Goal: Task Accomplishment & Management: Manage account settings

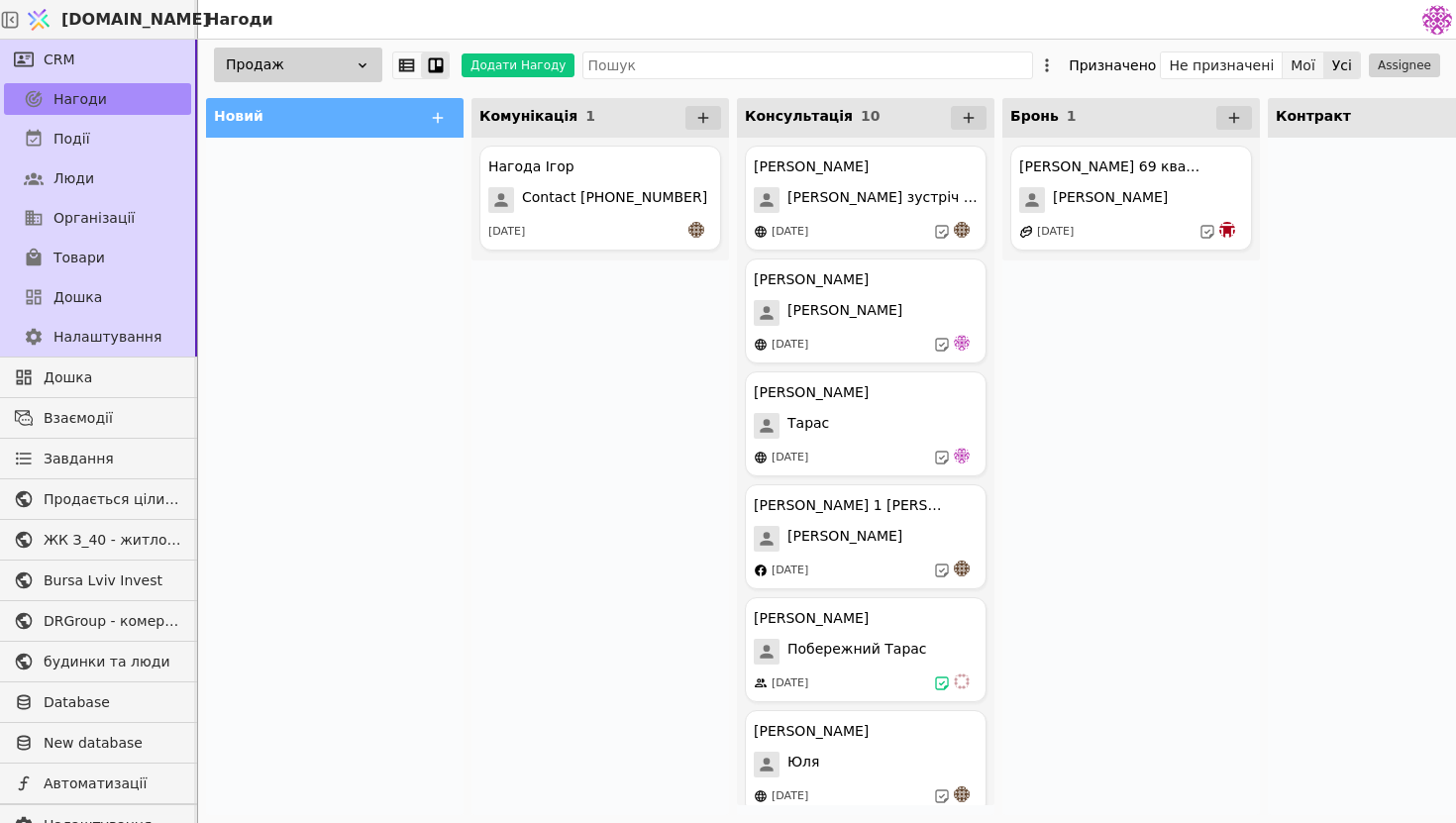
click at [1310, 58] on button "Мої" at bounding box center [1303, 66] width 42 height 28
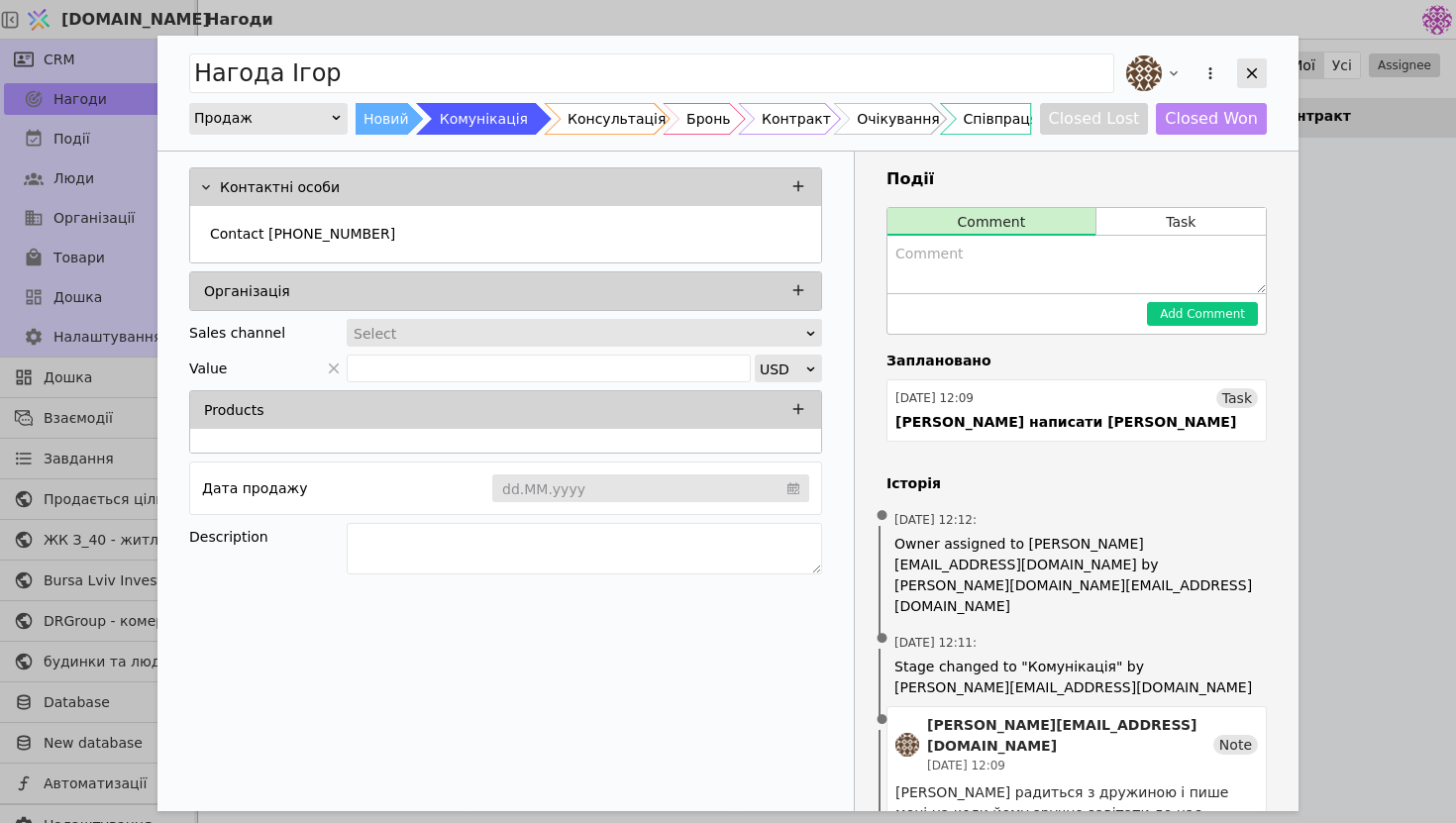
click at [1250, 68] on icon "Add Opportunity" at bounding box center [1253, 73] width 18 height 18
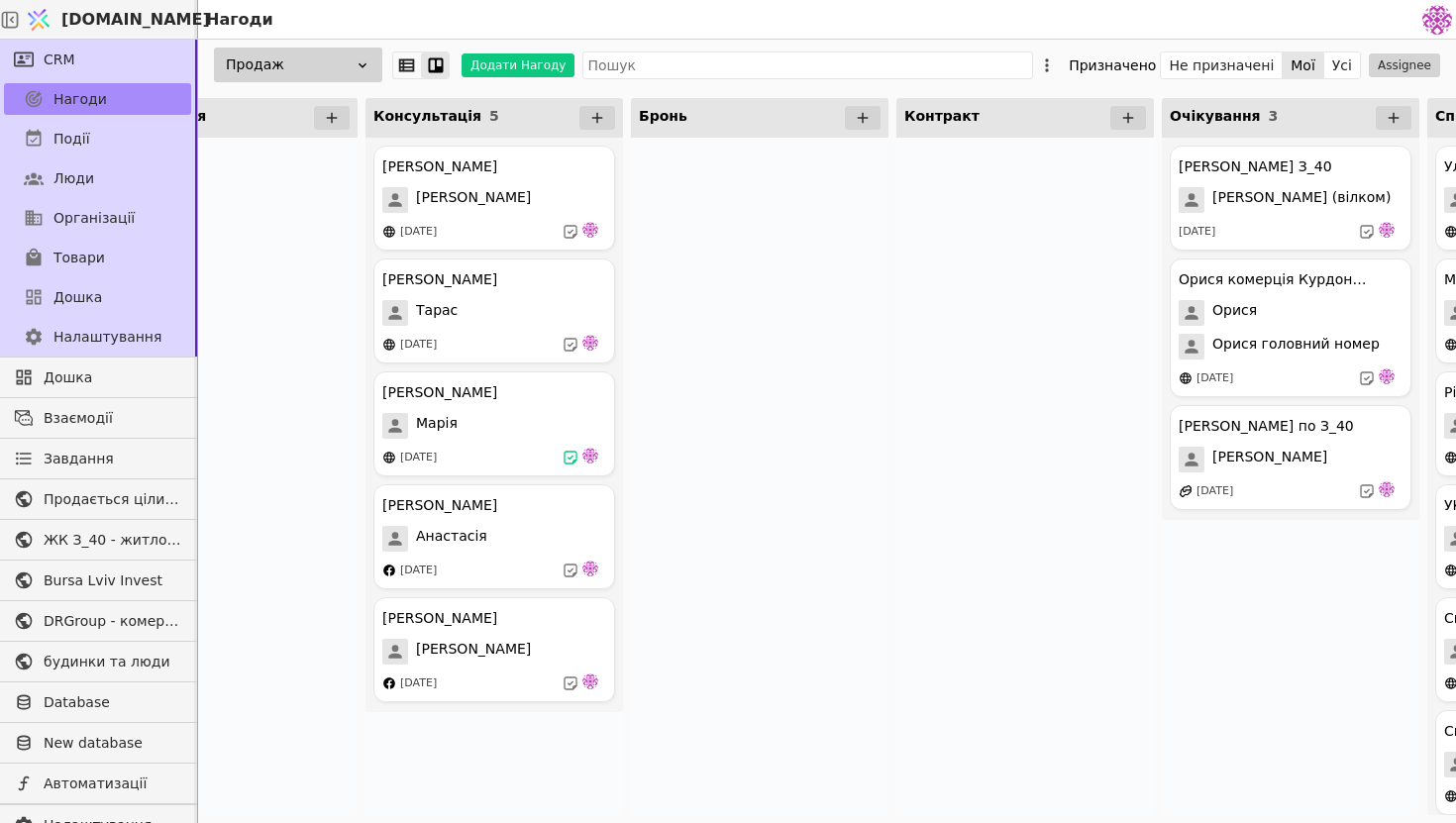
scroll to position [0, 406]
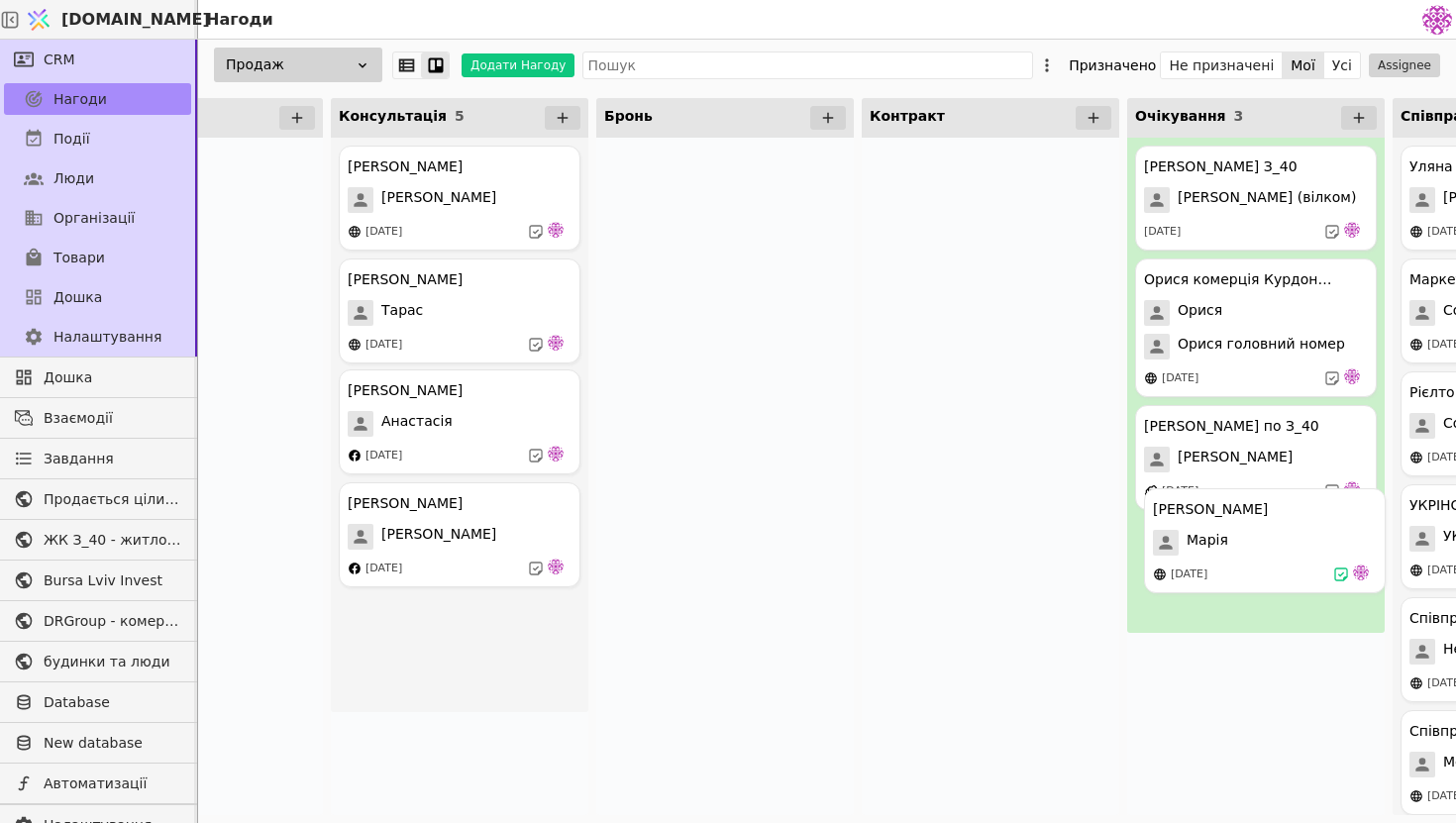
drag, startPoint x: 452, startPoint y: 400, endPoint x: 1267, endPoint y: 519, distance: 823.6
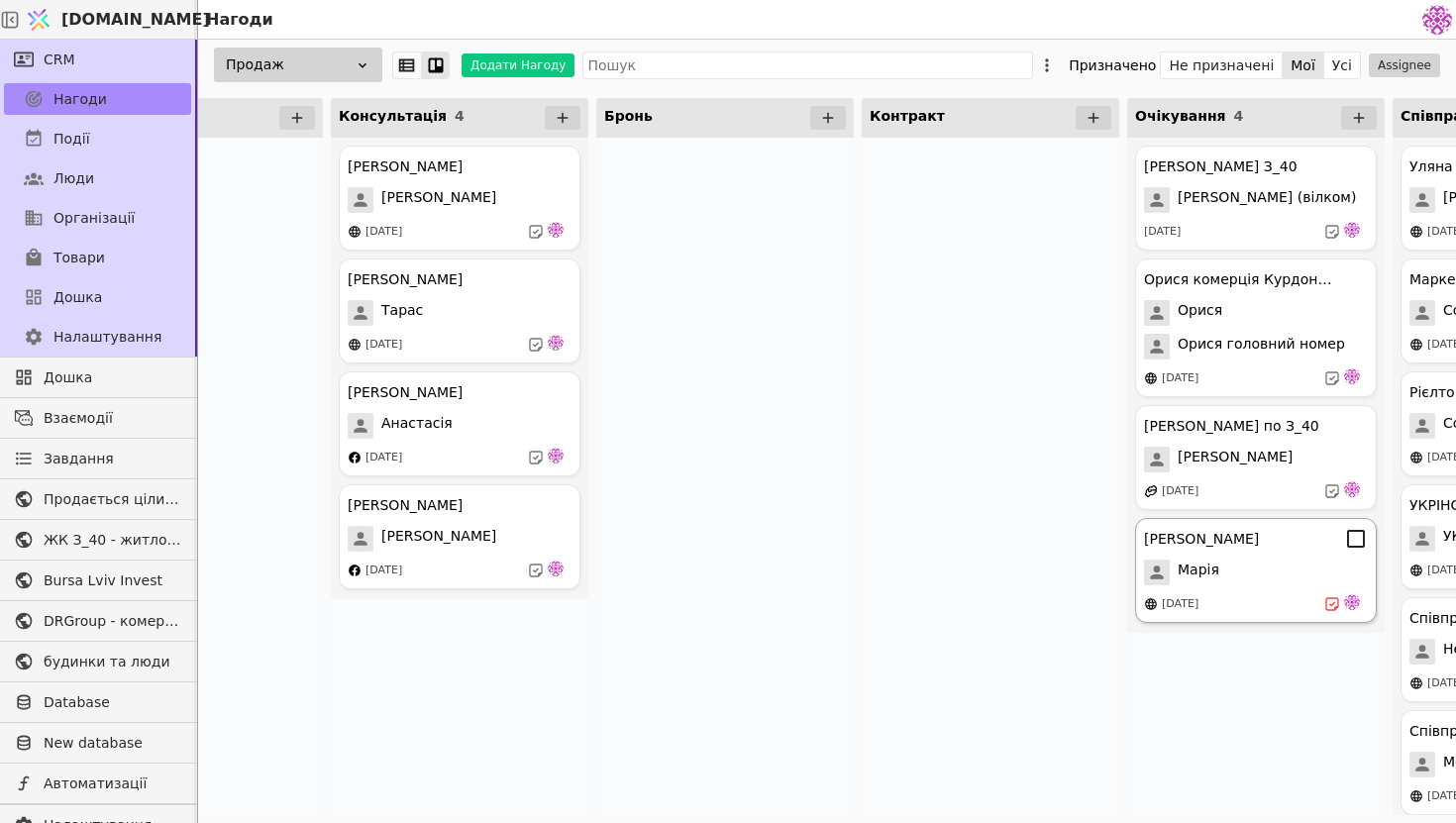
click at [1254, 543] on div "[PERSON_NAME]" at bounding box center [1202, 539] width 115 height 21
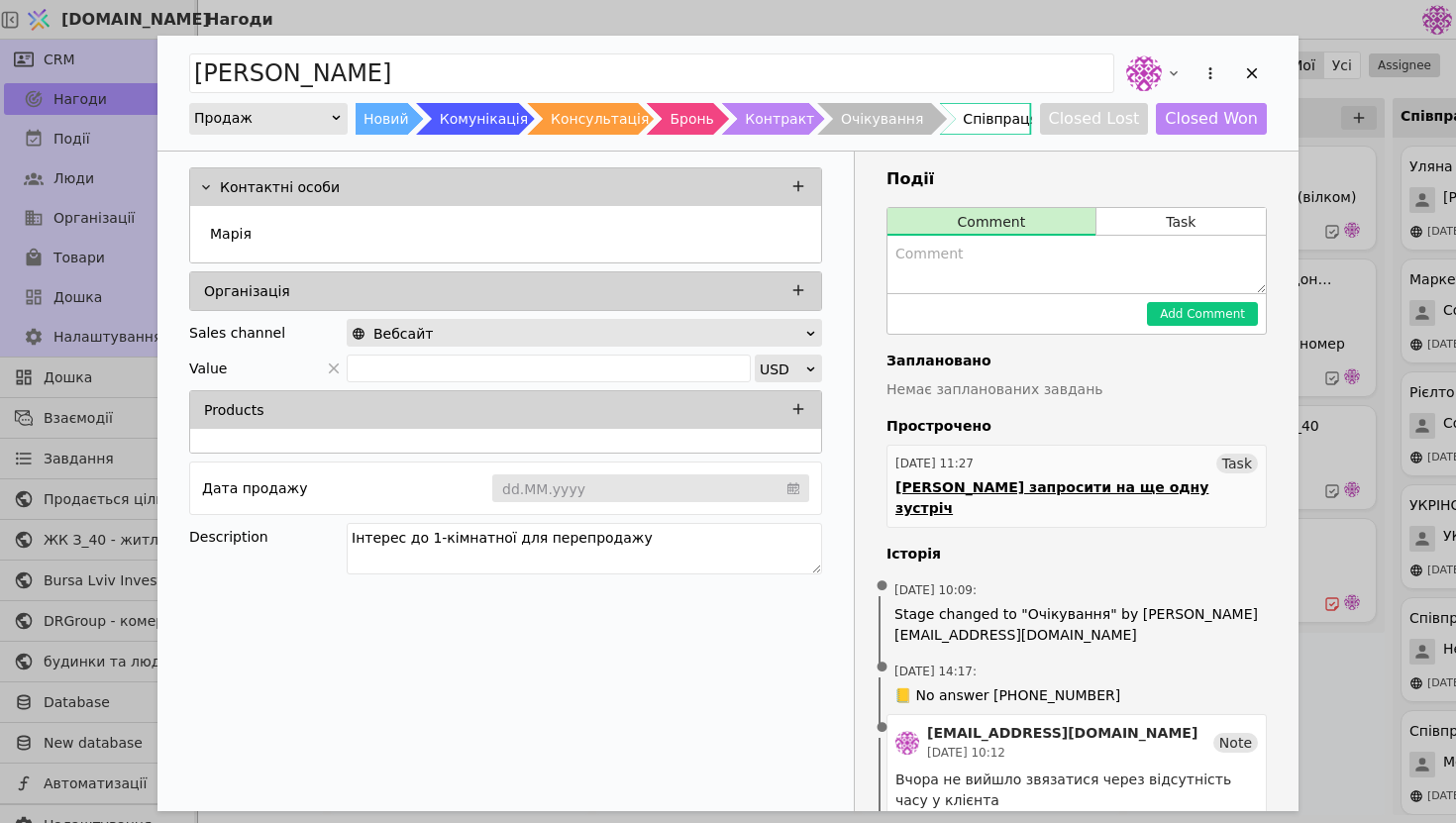
click at [1157, 463] on div "[DATE] 11:27 Task" at bounding box center [1076, 464] width 362 height 20
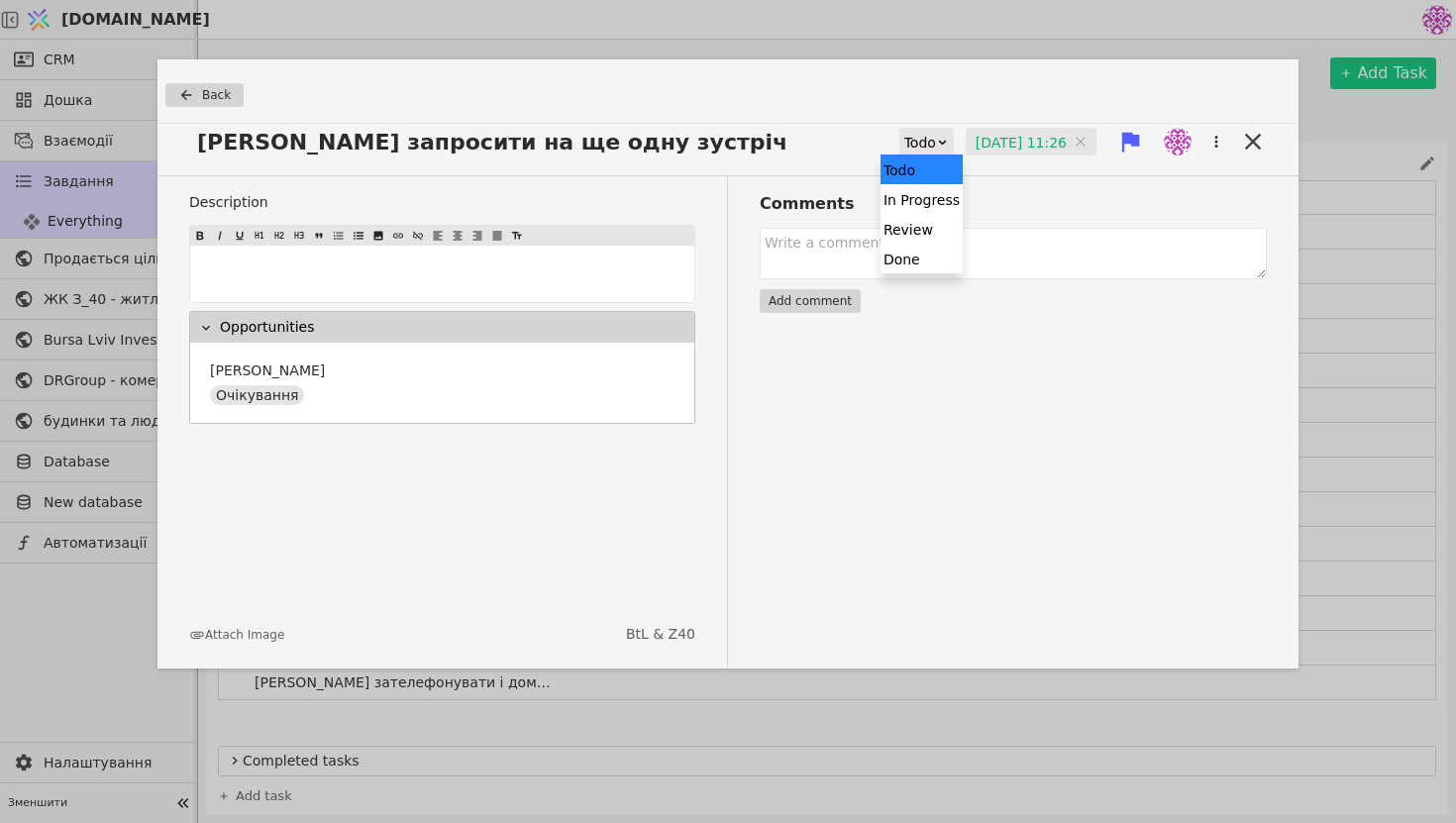
click at [939, 142] on icon at bounding box center [943, 142] width 8 height 4
click at [1025, 139] on input "[DATE] 11:26" at bounding box center [1031, 143] width 131 height 30
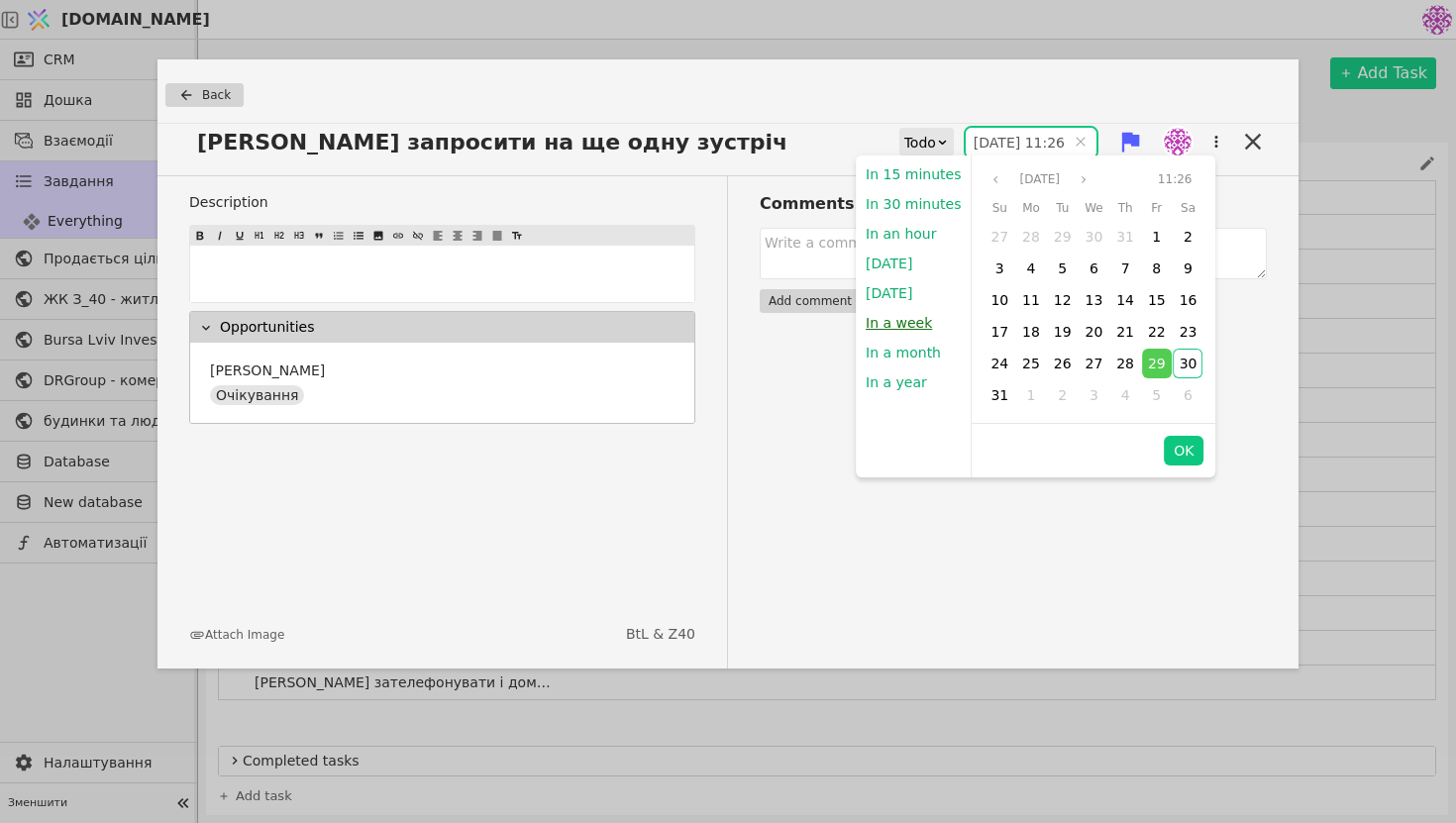
click at [918, 320] on button "In a week" at bounding box center [898, 323] width 86 height 30
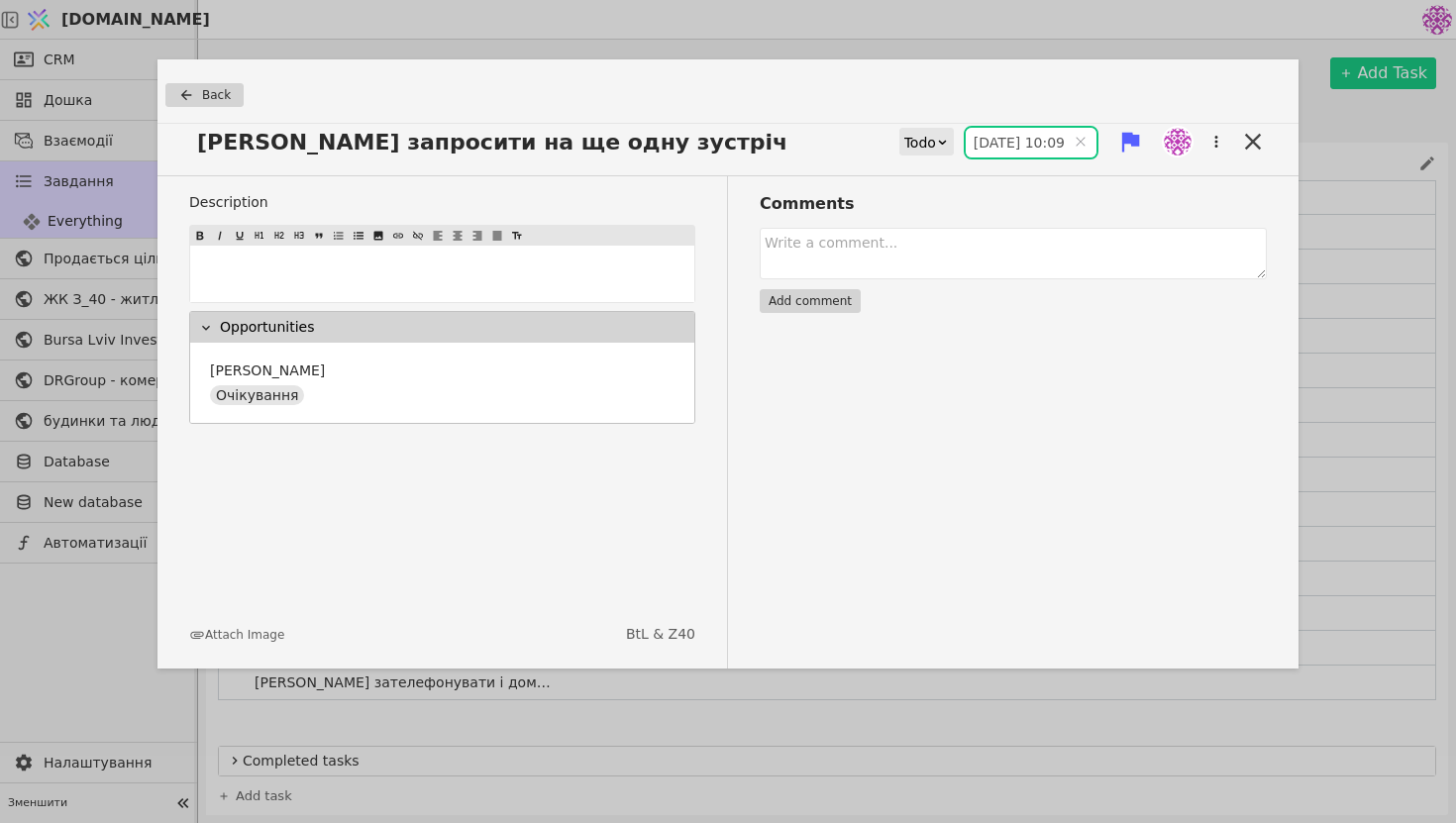
type input "[DATE] 10:09"
click at [1250, 148] on icon at bounding box center [1254, 142] width 28 height 28
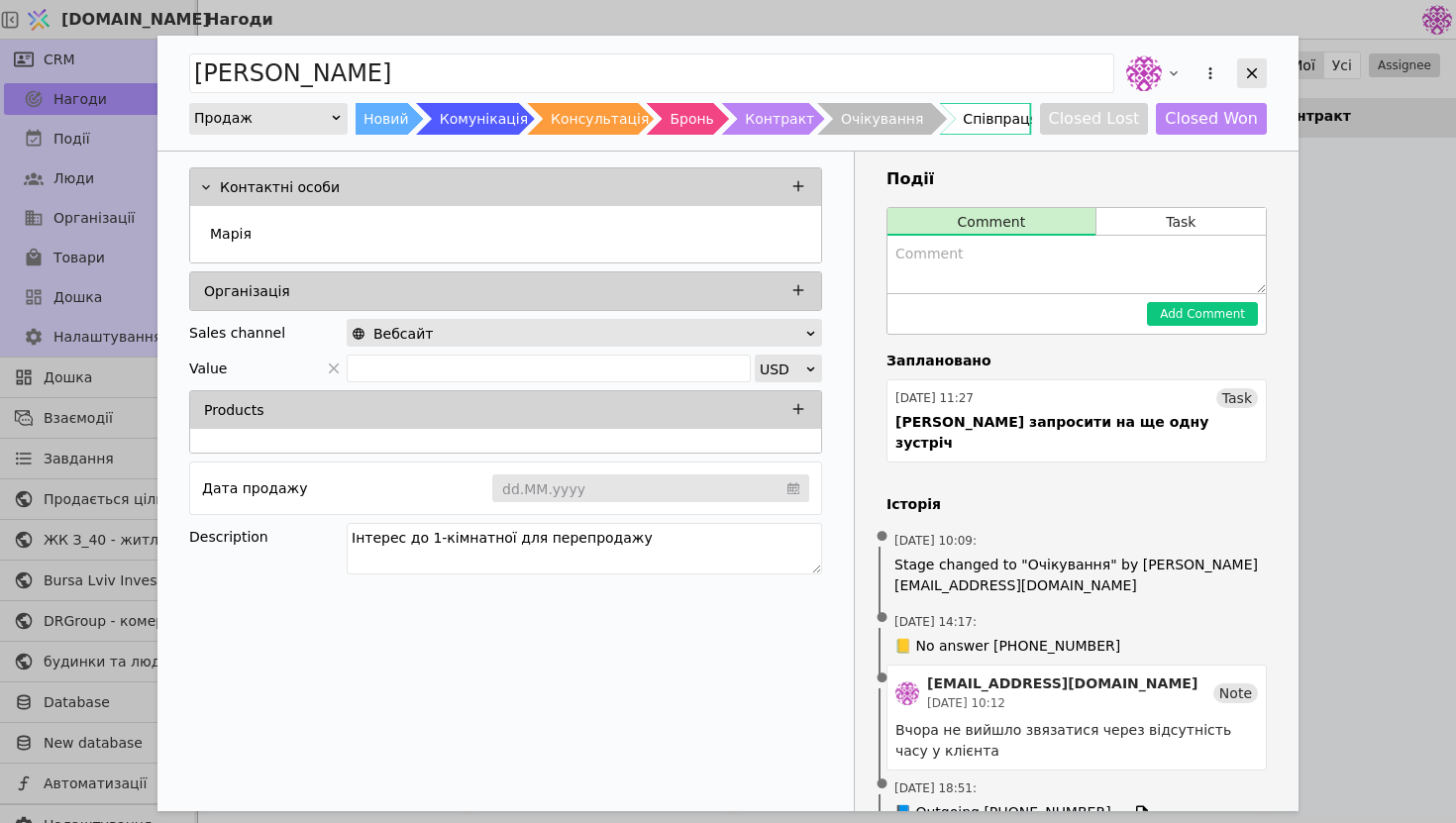
click at [1251, 69] on icon "Add Opportunity" at bounding box center [1253, 73] width 18 height 18
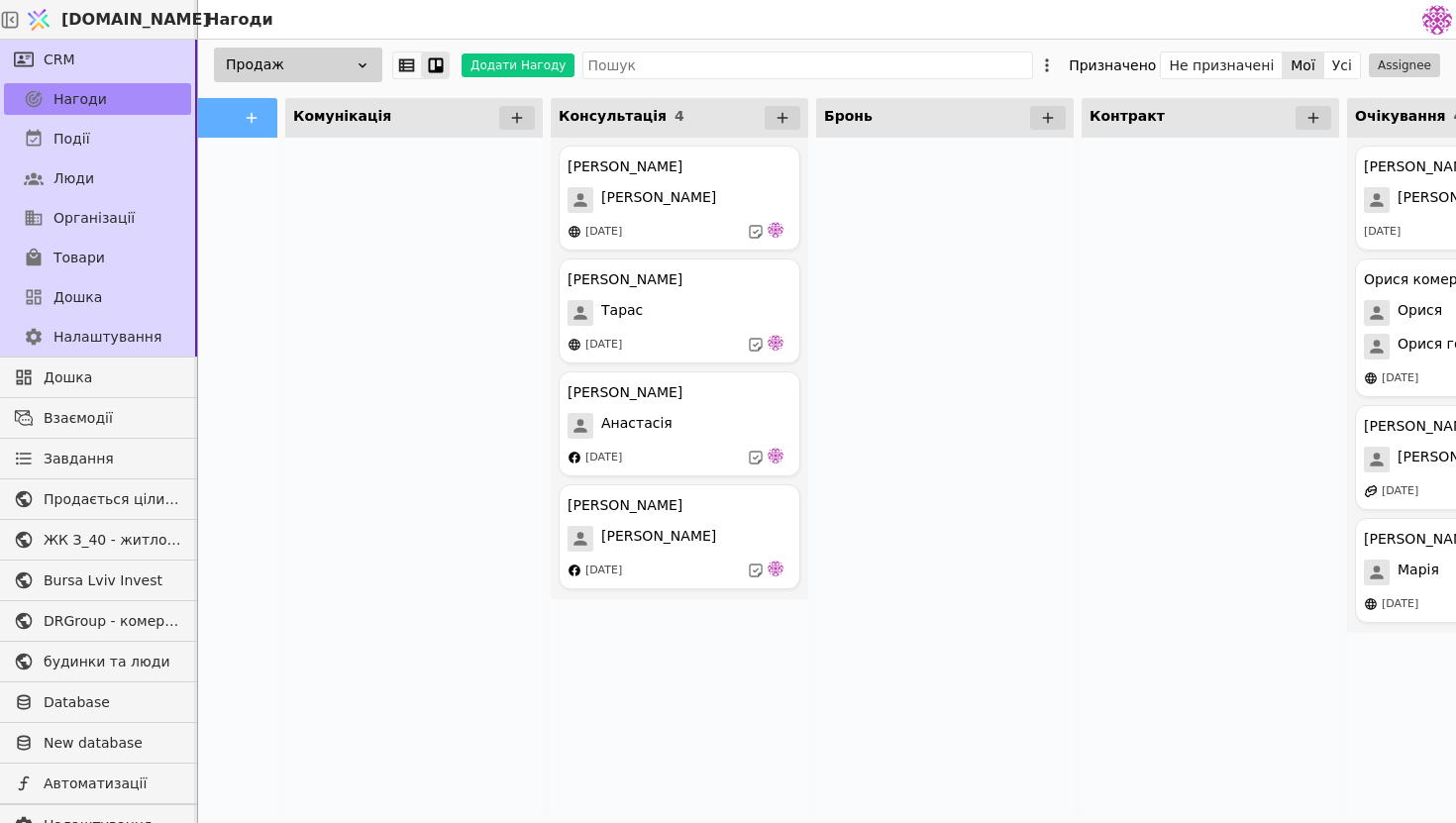
scroll to position [0, 133]
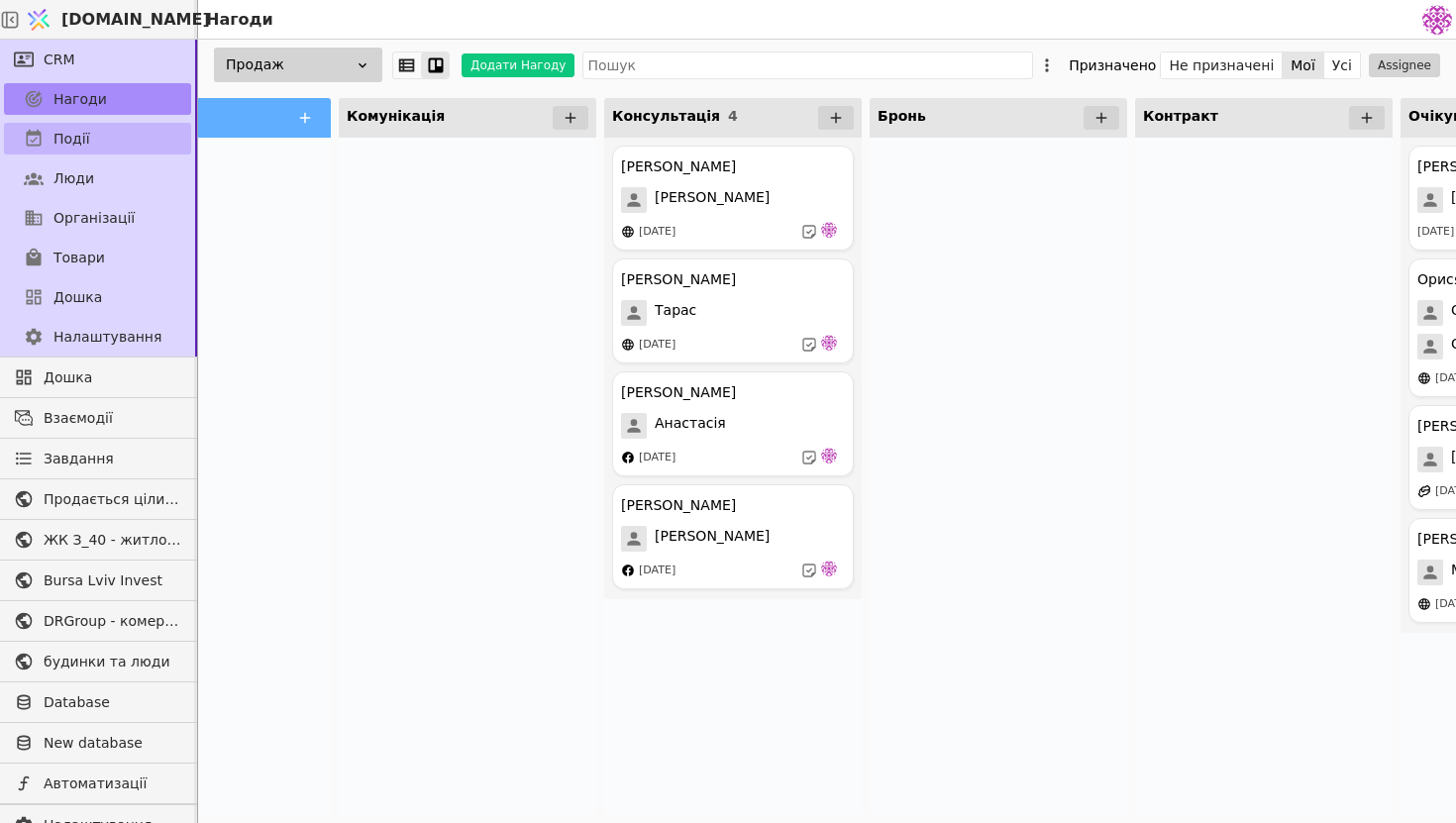
click at [154, 142] on link "Події" at bounding box center [97, 139] width 188 height 32
